Goal: Task Accomplishment & Management: Manage account settings

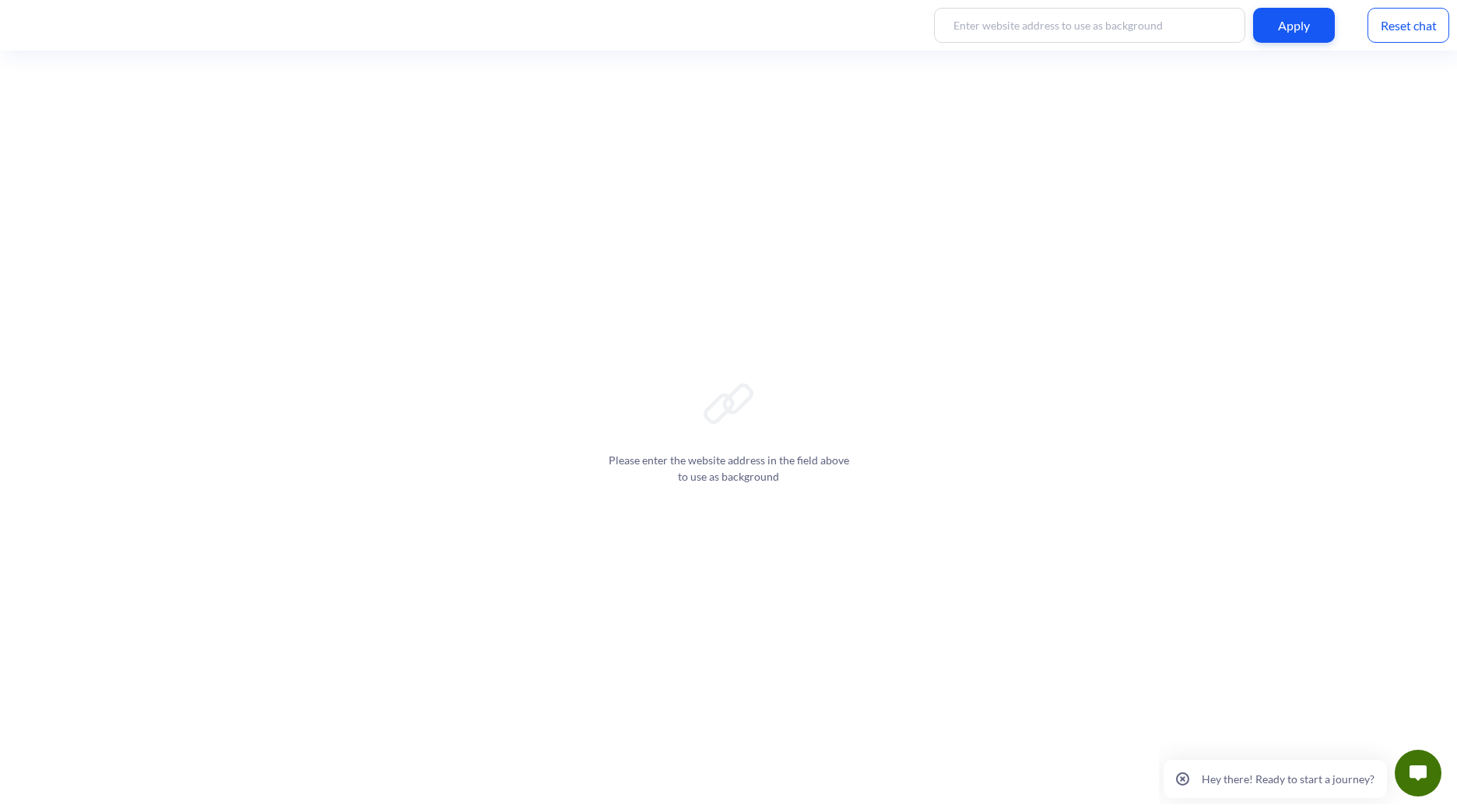
click at [1093, 38] on input at bounding box center [1089, 25] width 312 height 35
type input "[DOMAIN_NAME]"
click at [1270, 45] on div "[DOMAIN_NAME] Apply Reset chat" at bounding box center [728, 25] width 1457 height 50
click at [1287, 25] on div "Apply" at bounding box center [1293, 25] width 81 height 35
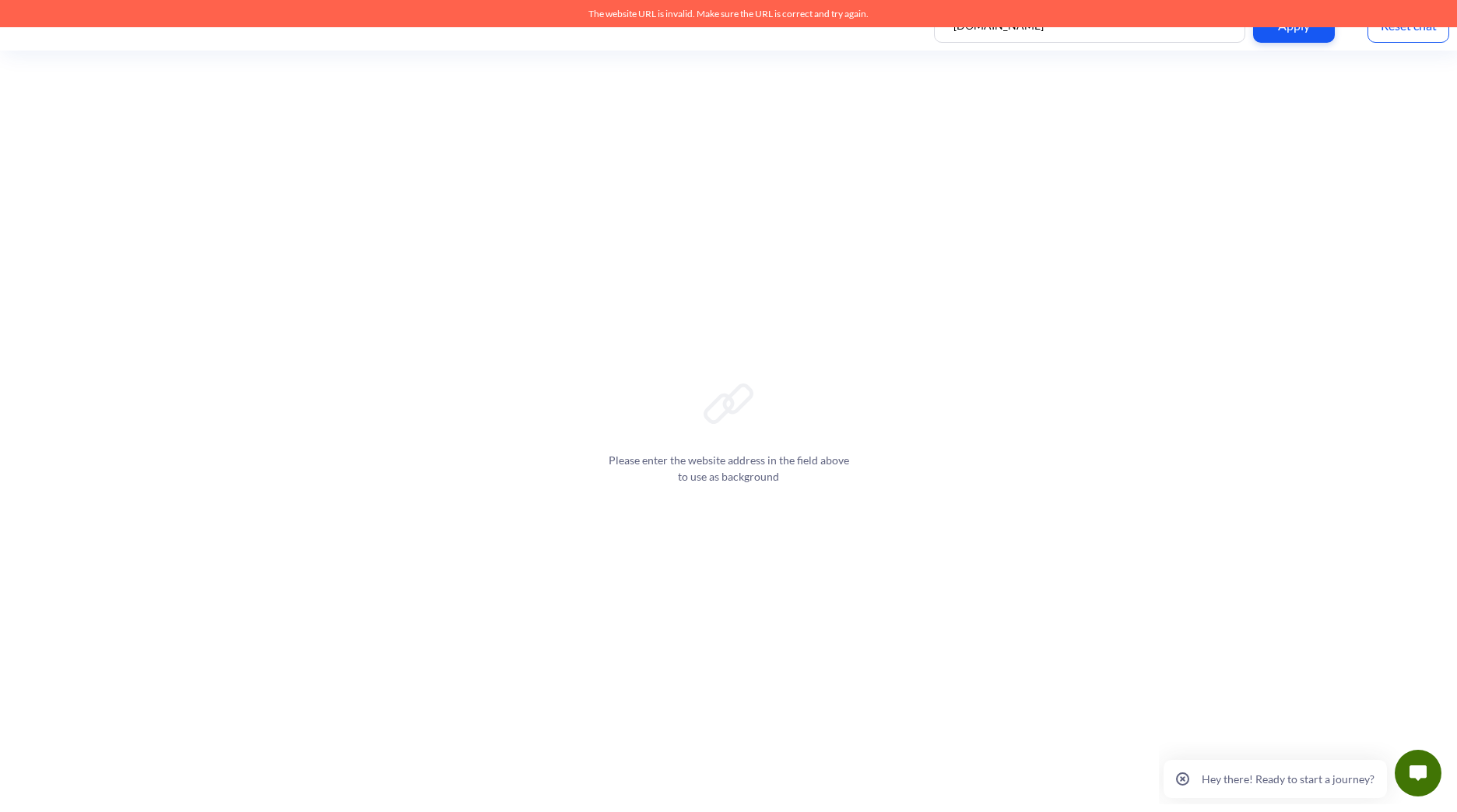
click at [1094, 90] on div "Please enter the website address in the field above to use as background" at bounding box center [728, 431] width 1457 height 762
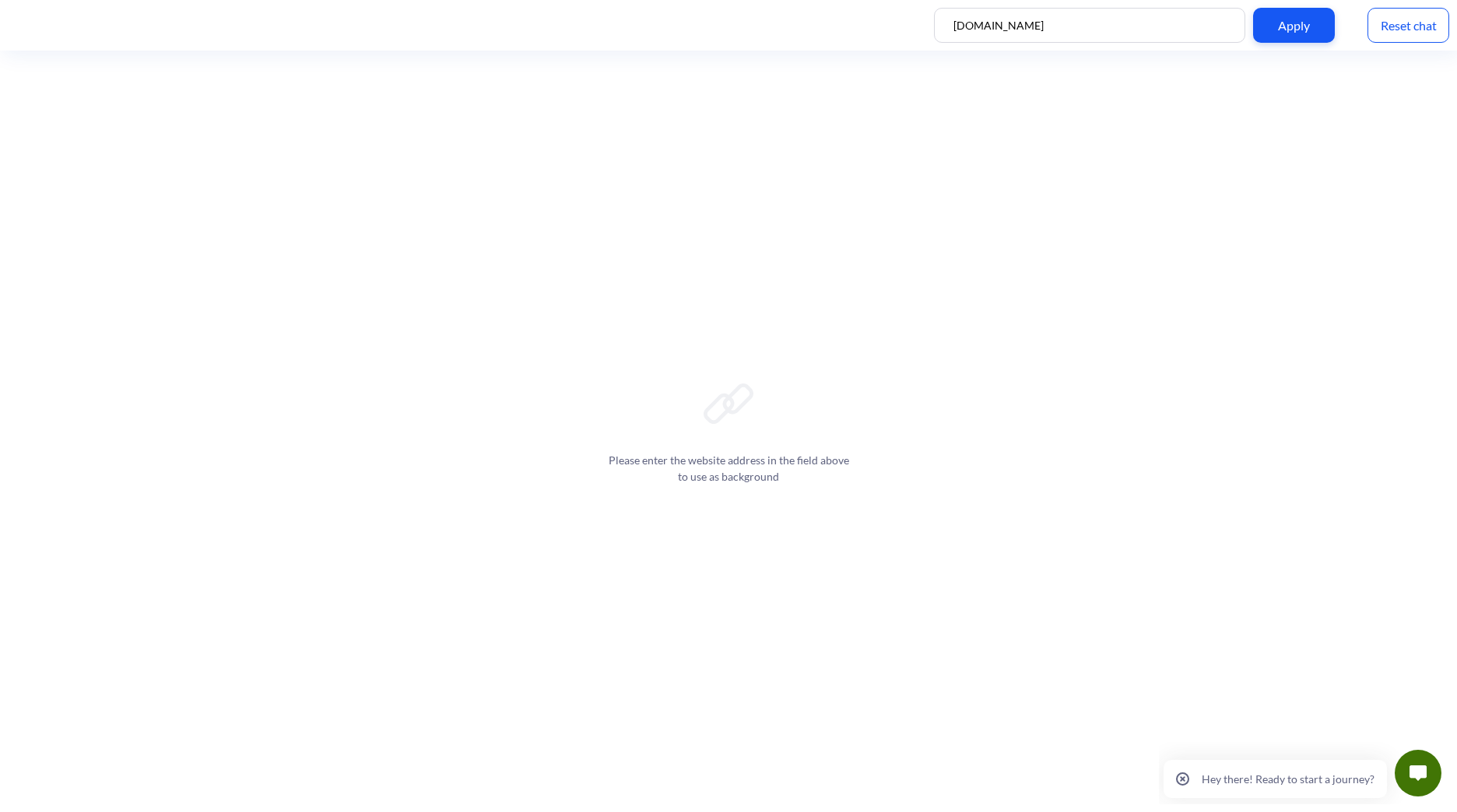
click at [1078, 108] on div "Please enter the website address in the field above to use as background" at bounding box center [728, 431] width 1457 height 762
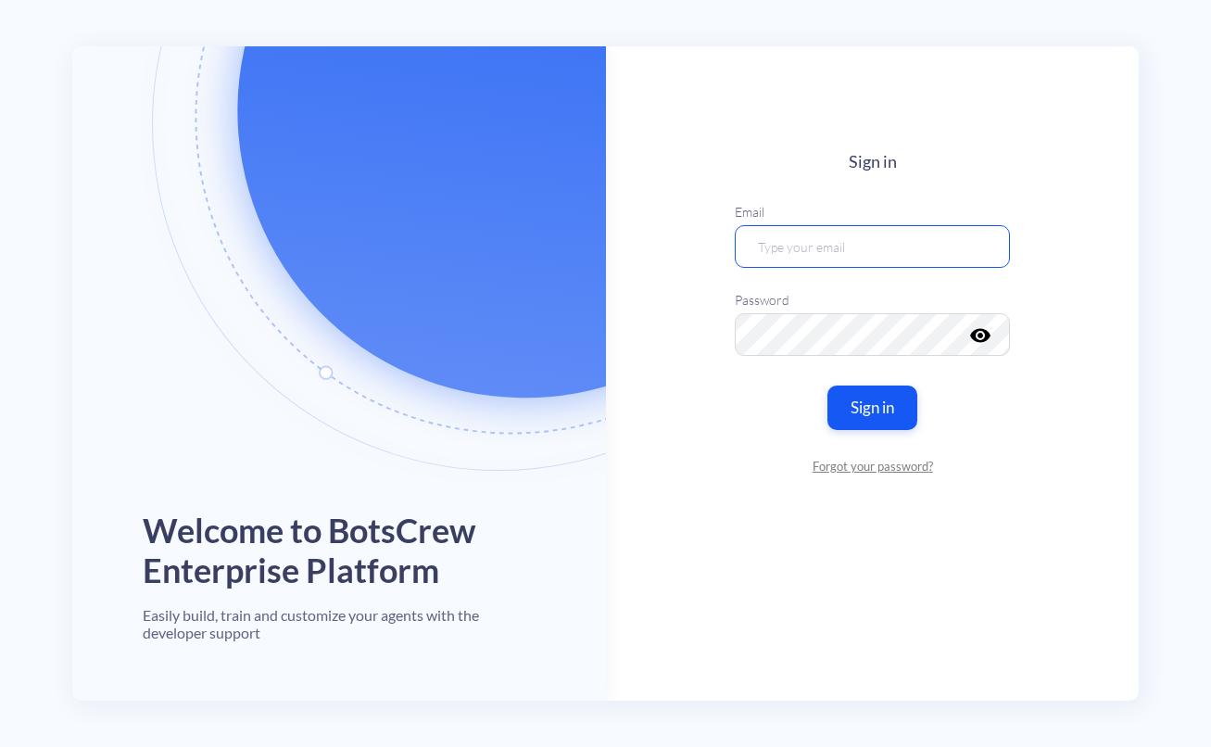
click at [827, 225] on input "email" at bounding box center [872, 245] width 275 height 43
type input "[PERSON_NAME][EMAIL_ADDRESS][PERSON_NAME][DOMAIN_NAME]"
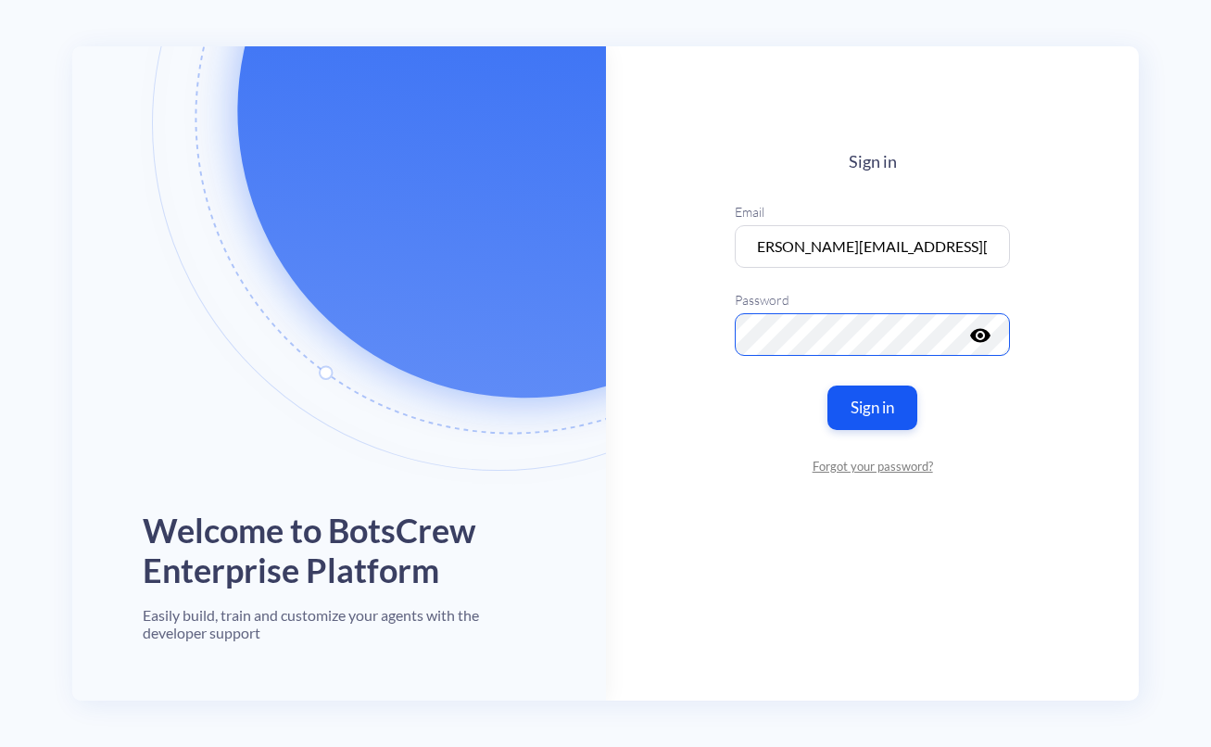
scroll to position [0, 0]
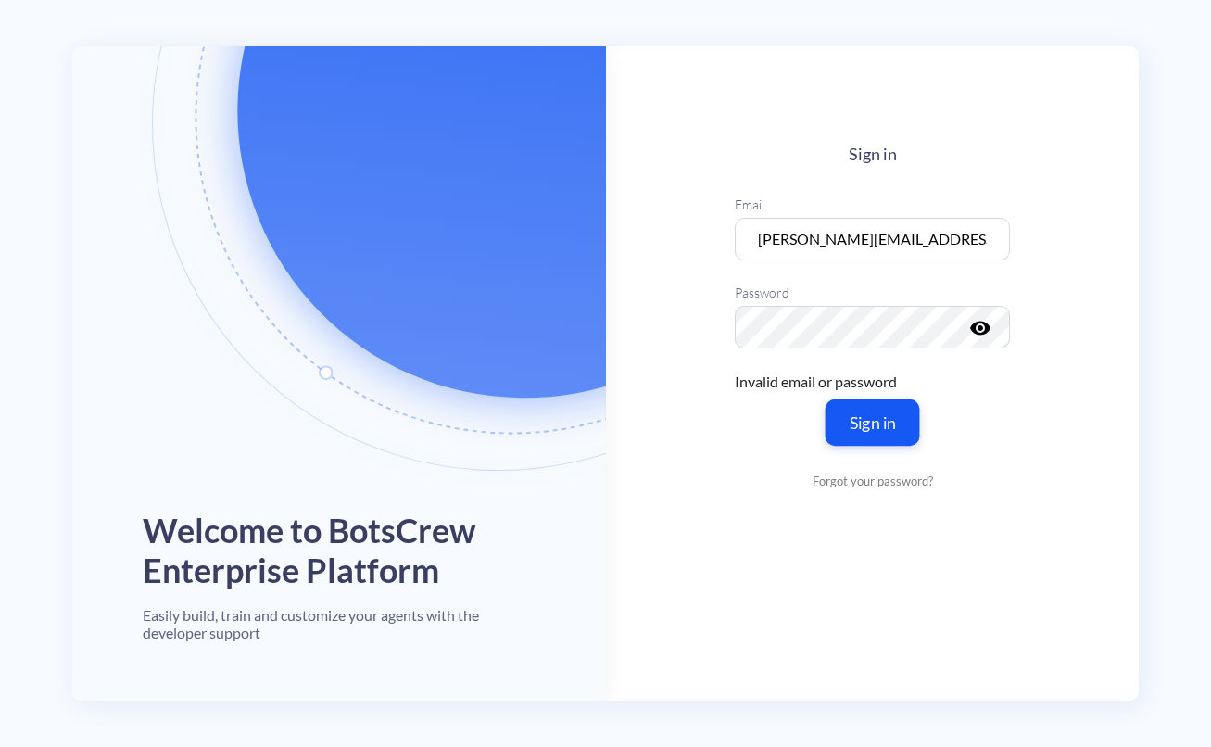
click at [865, 404] on button "Sign in" at bounding box center [872, 421] width 95 height 46
click at [851, 481] on link "Forgot your password?" at bounding box center [872, 481] width 275 height 19
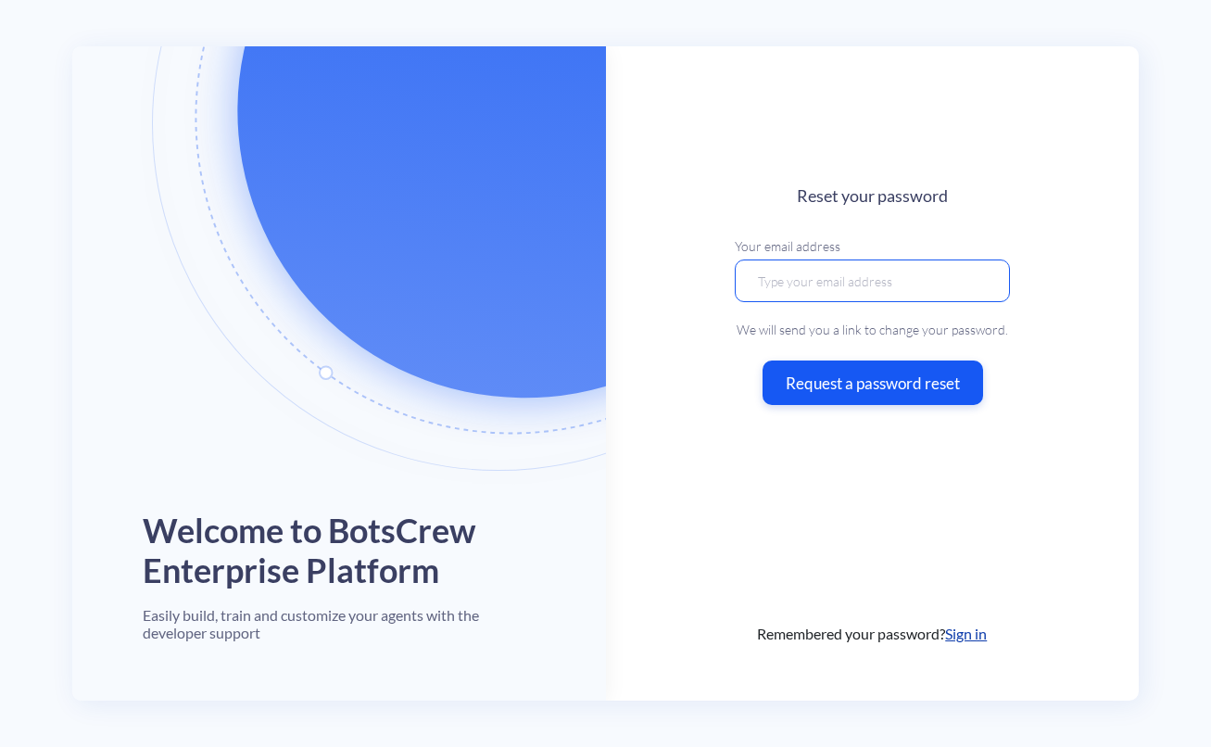
click at [818, 300] on input "email" at bounding box center [872, 280] width 275 height 43
type input "[PERSON_NAME][EMAIL_ADDRESS][PERSON_NAME][DOMAIN_NAME]"
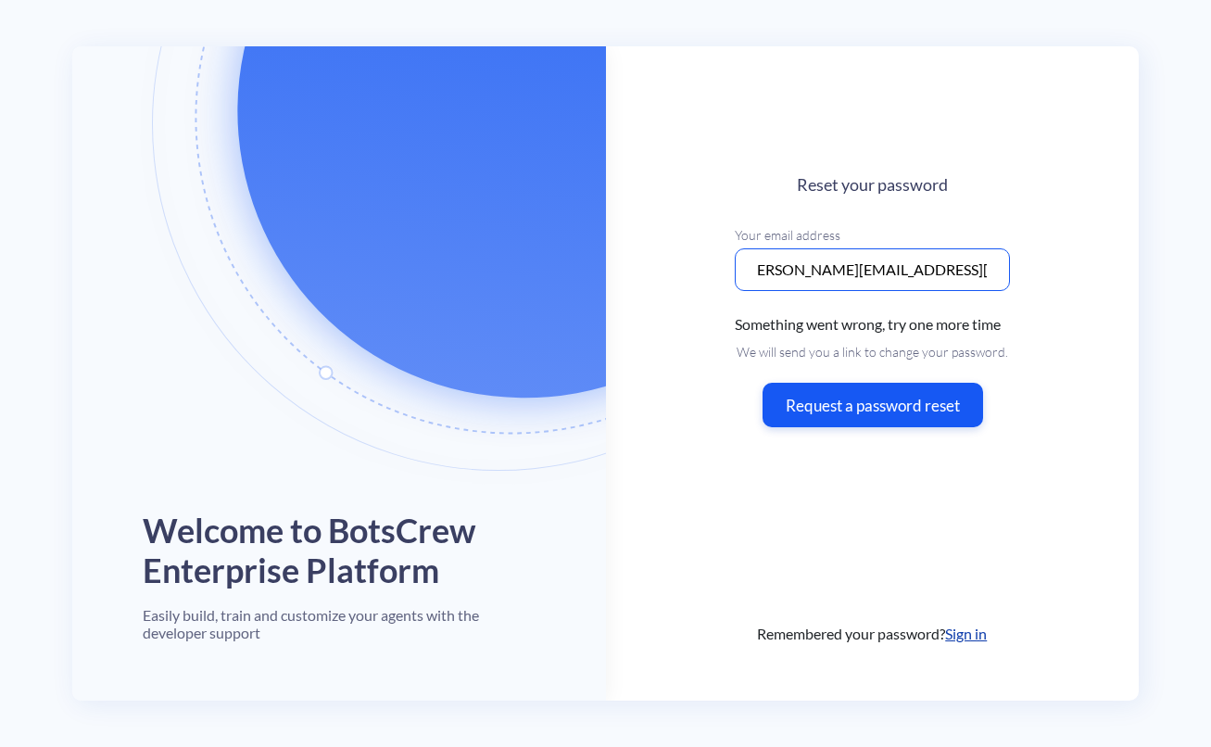
scroll to position [0, 0]
drag, startPoint x: 833, startPoint y: 275, endPoint x: 618, endPoint y: 273, distance: 215.0
click at [618, 273] on main "Reset your password Your email address [PERSON_NAME][EMAIL_ADDRESS][PERSON_NAME…" at bounding box center [873, 373] width 534 height 654
click at [697, 290] on main "Reset your password Your email address [PERSON_NAME][EMAIL_ADDRESS][PERSON_NAME…" at bounding box center [873, 373] width 534 height 654
click at [57, 259] on div "Welcome to BotsCrew Enterprise Platform Easily build, train and customize your …" at bounding box center [605, 373] width 1211 height 747
